Goal: Information Seeking & Learning: Find specific fact

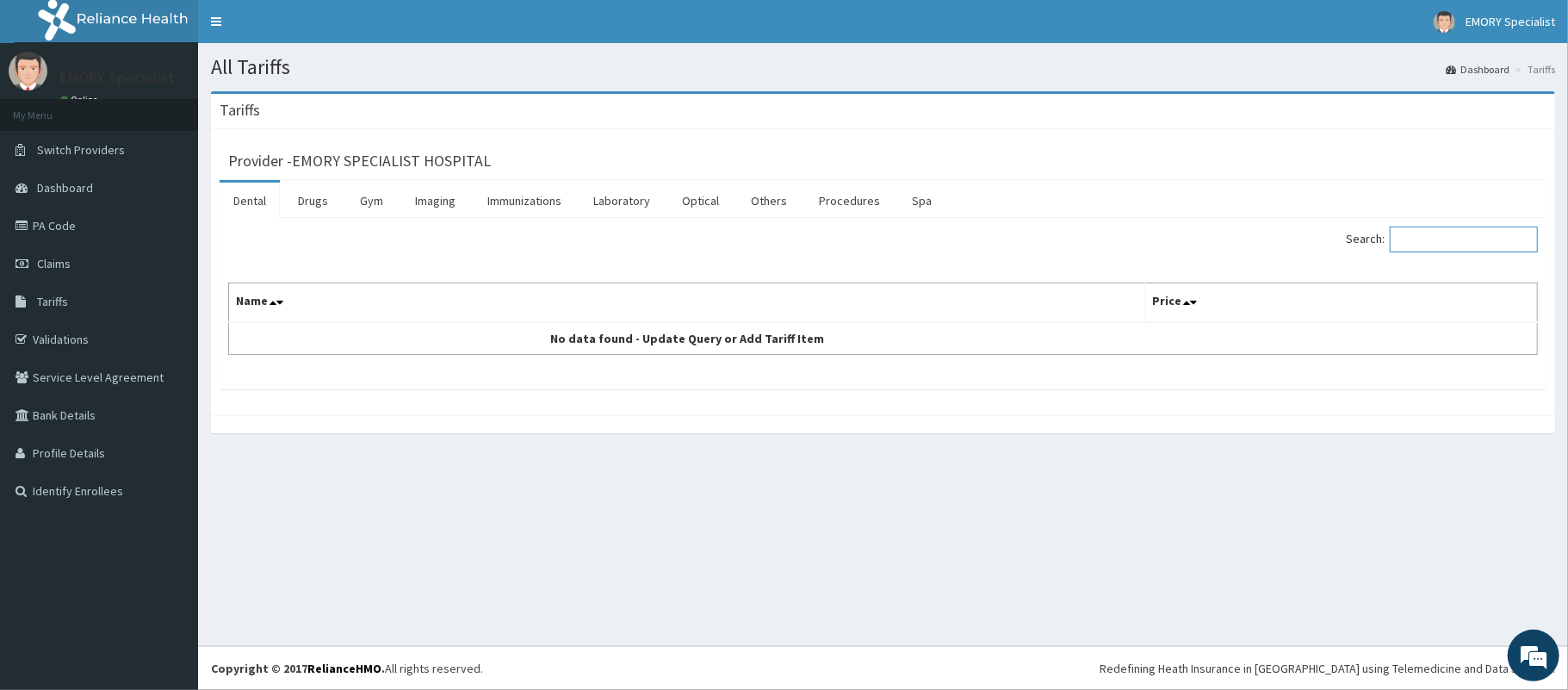
click at [1434, 238] on input "Search:" at bounding box center [1464, 239] width 148 height 26
type input "intra"
click at [846, 201] on link "Procedures" at bounding box center [850, 201] width 88 height 37
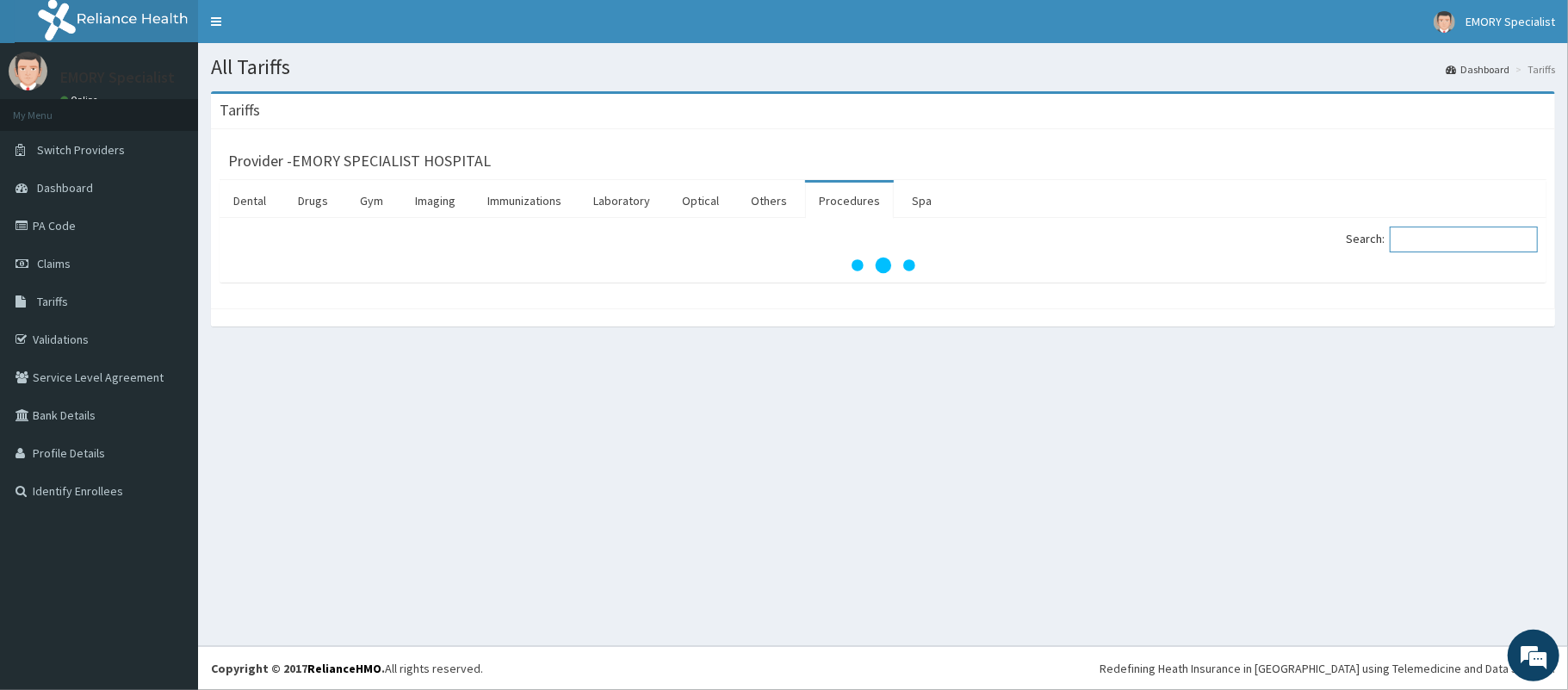
click at [1438, 242] on input "Search:" at bounding box center [1464, 239] width 148 height 26
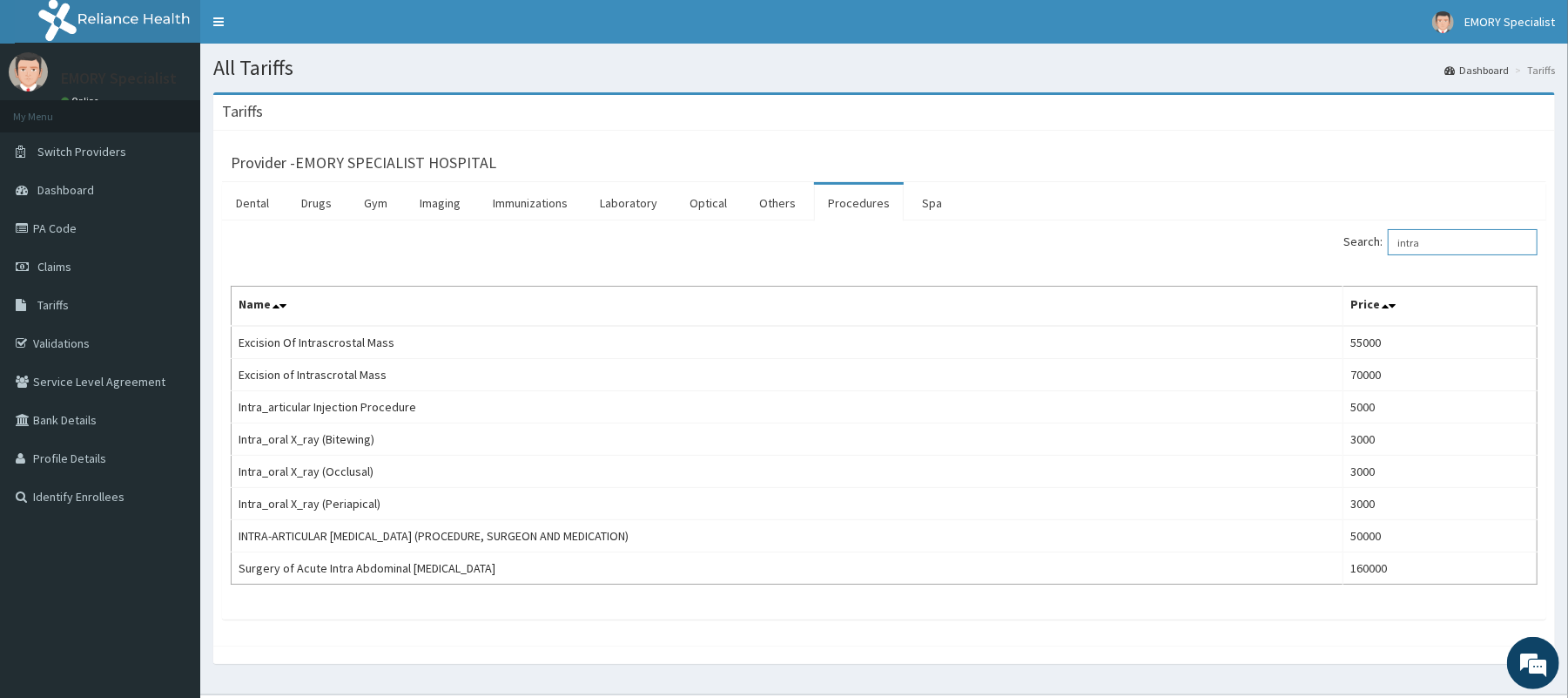
type input "intra"
click at [1291, 9] on nav "Toggle navigation EMORY Specialist EMORY Specialist - [EMAIL_ADDRESS][DOMAIN_NA…" at bounding box center [884, 21] width 1368 height 44
